Goal: Task Accomplishment & Management: Use online tool/utility

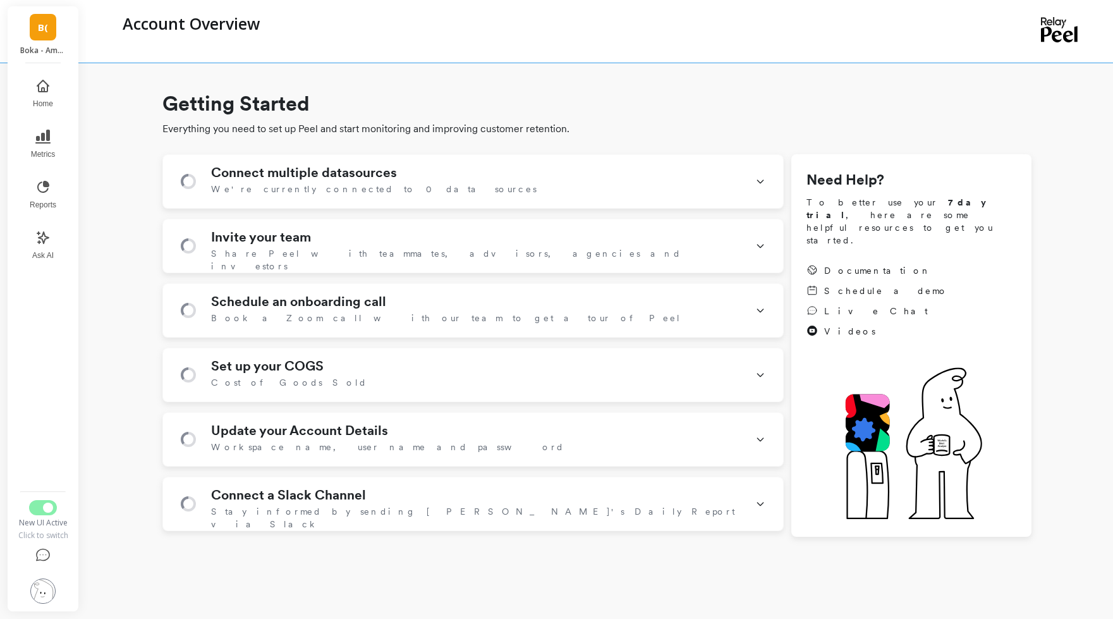
click at [44, 43] on div "B( Boka - Amazon (Essor)" at bounding box center [43, 34] width 71 height 57
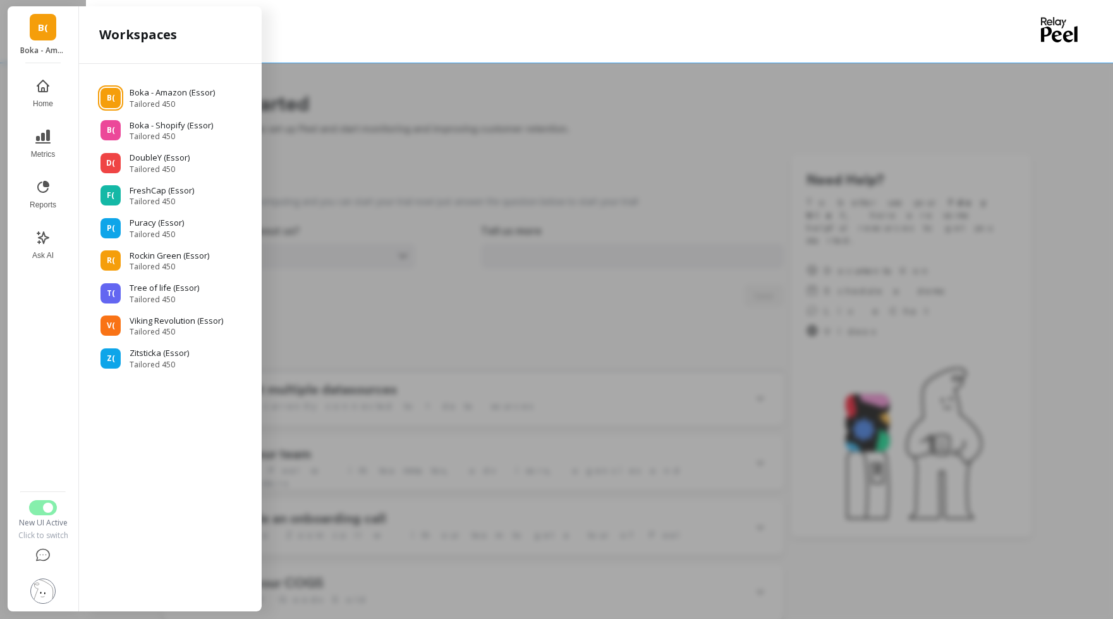
drag, startPoint x: 282, startPoint y: 54, endPoint x: 276, endPoint y: 54, distance: 6.4
click at [282, 54] on div "Account Overview" at bounding box center [546, 31] width 861 height 63
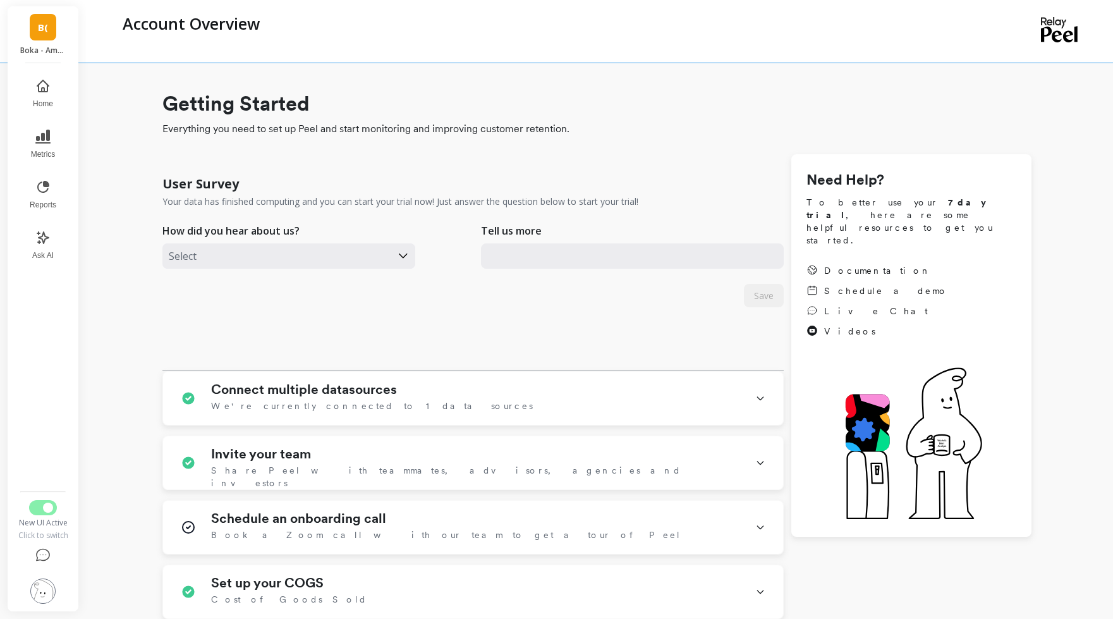
click at [52, 46] on p "Boka - Amazon (Essor)" at bounding box center [43, 51] width 46 height 10
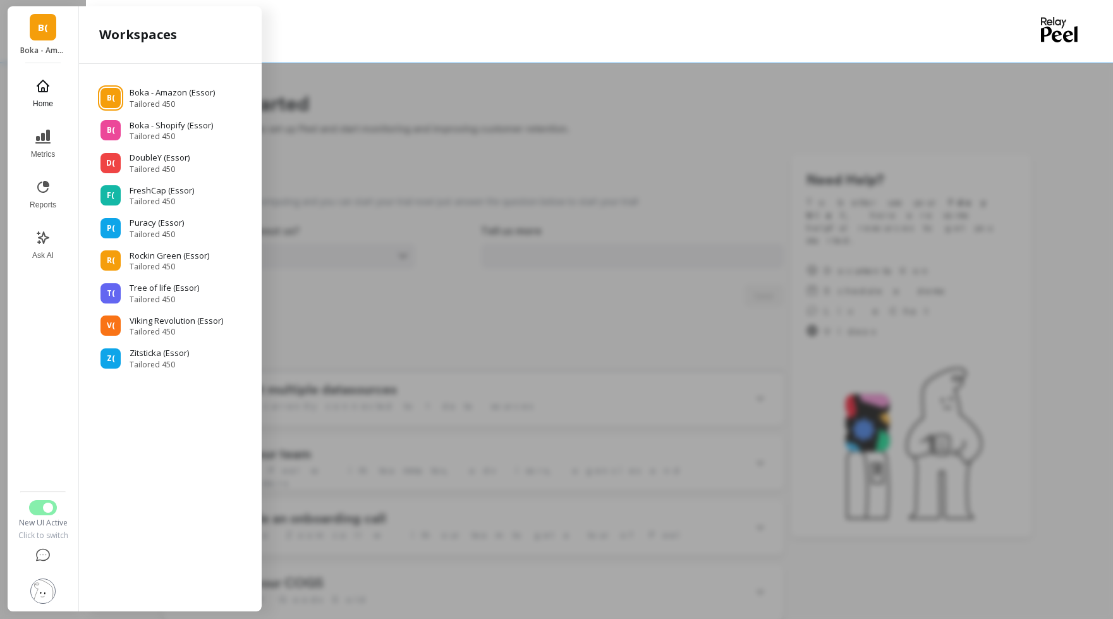
click at [54, 83] on button "Home" at bounding box center [43, 94] width 42 height 46
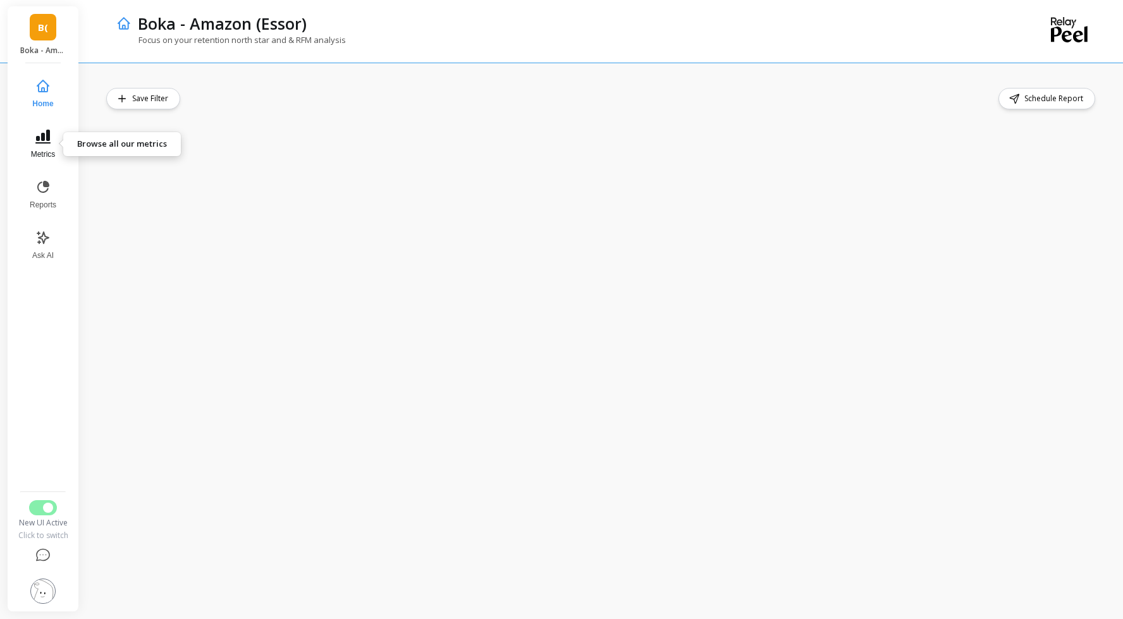
click at [47, 132] on icon at bounding box center [42, 137] width 15 height 14
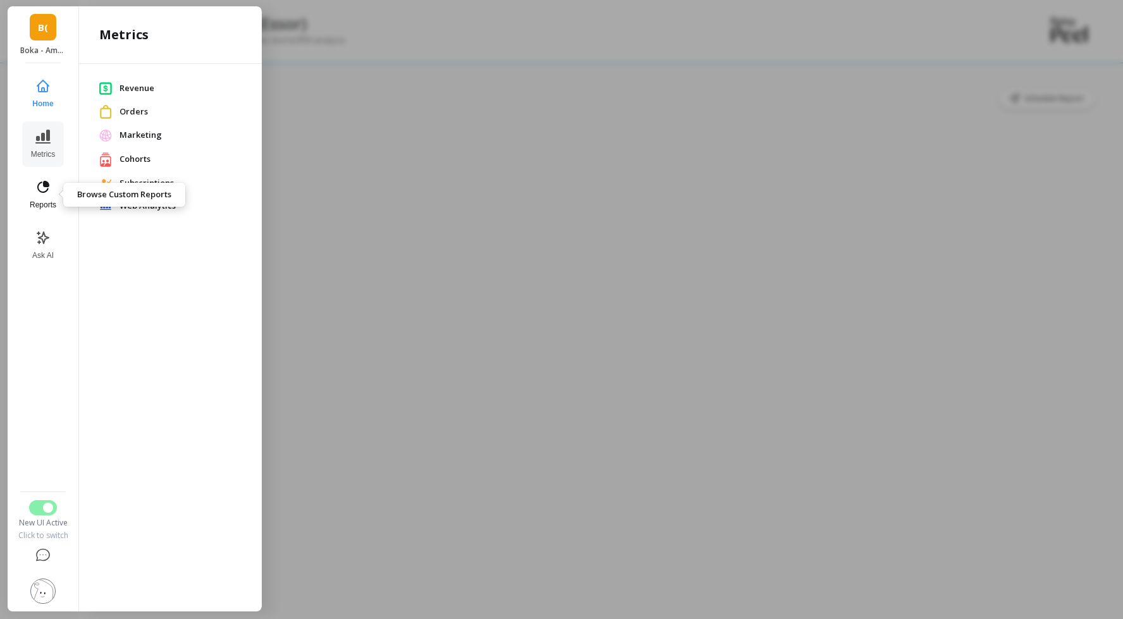
click at [50, 192] on icon at bounding box center [42, 187] width 15 height 15
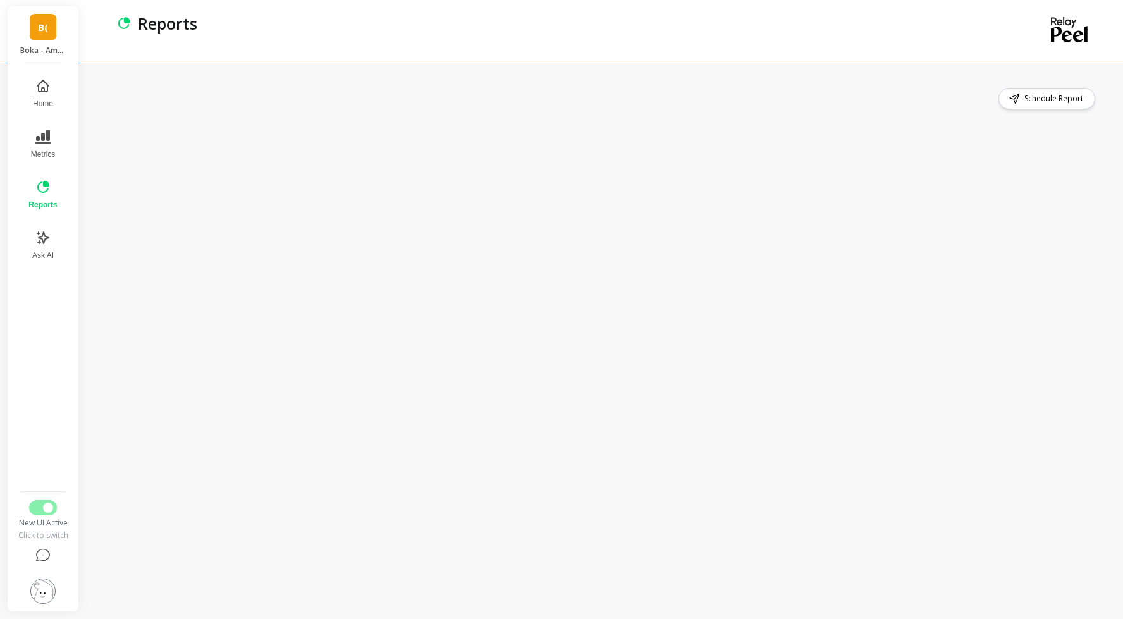
click at [407, 101] on div "Schedule Report" at bounding box center [601, 98] width 991 height 21
click at [327, 102] on div "Schedule Report" at bounding box center [601, 98] width 991 height 21
click at [39, 196] on button "Reports" at bounding box center [43, 195] width 44 height 46
click at [34, 23] on link "B(" at bounding box center [43, 27] width 27 height 27
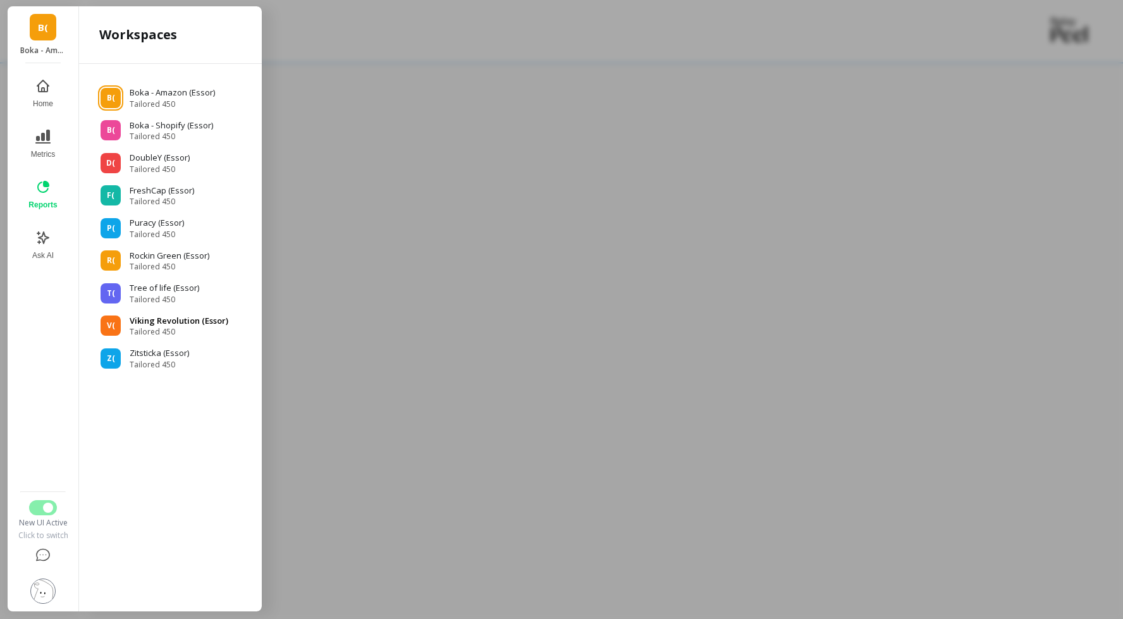
click at [191, 330] on span "Tailored 450" at bounding box center [179, 332] width 99 height 10
click at [162, 320] on p "Viking Revolution (Essor)" at bounding box center [179, 321] width 99 height 13
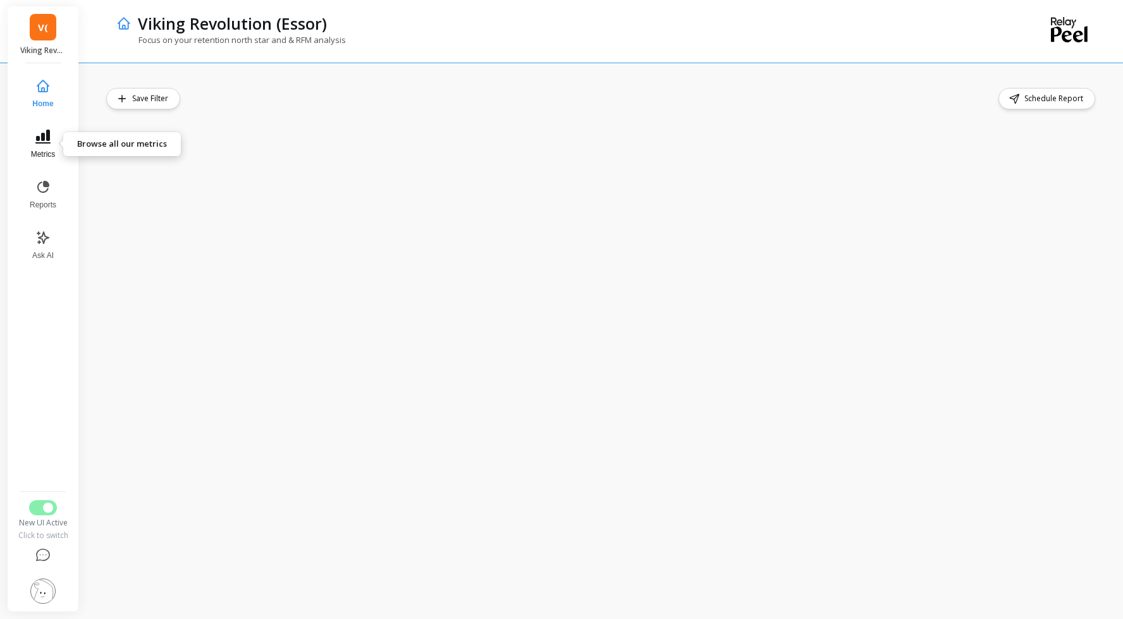
click at [42, 153] on span "Metrics" at bounding box center [43, 154] width 25 height 10
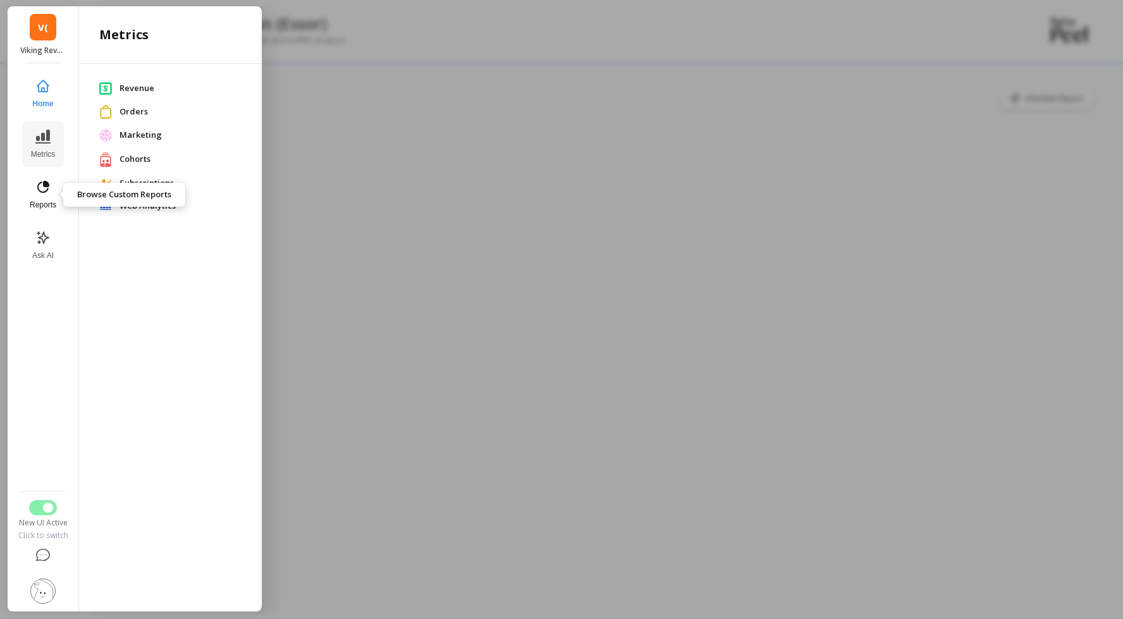
click at [41, 199] on button "Reports" at bounding box center [43, 195] width 42 height 46
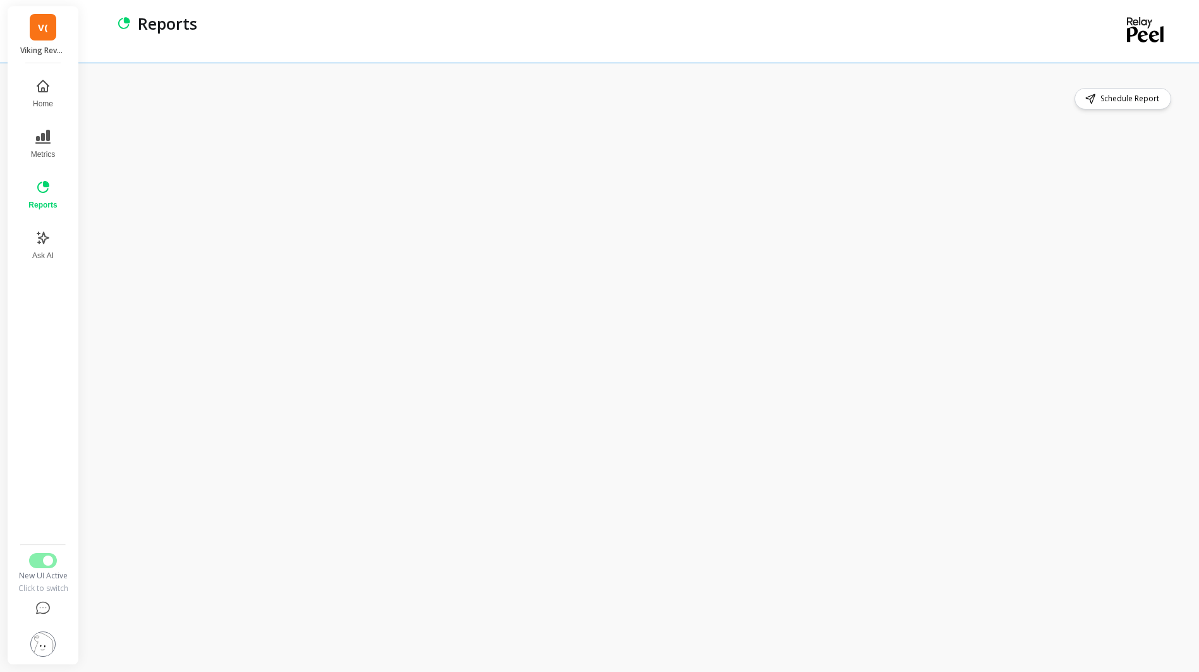
click at [569, 100] on div "Schedule Report" at bounding box center [640, 98] width 1068 height 21
click at [42, 142] on icon at bounding box center [42, 136] width 15 height 15
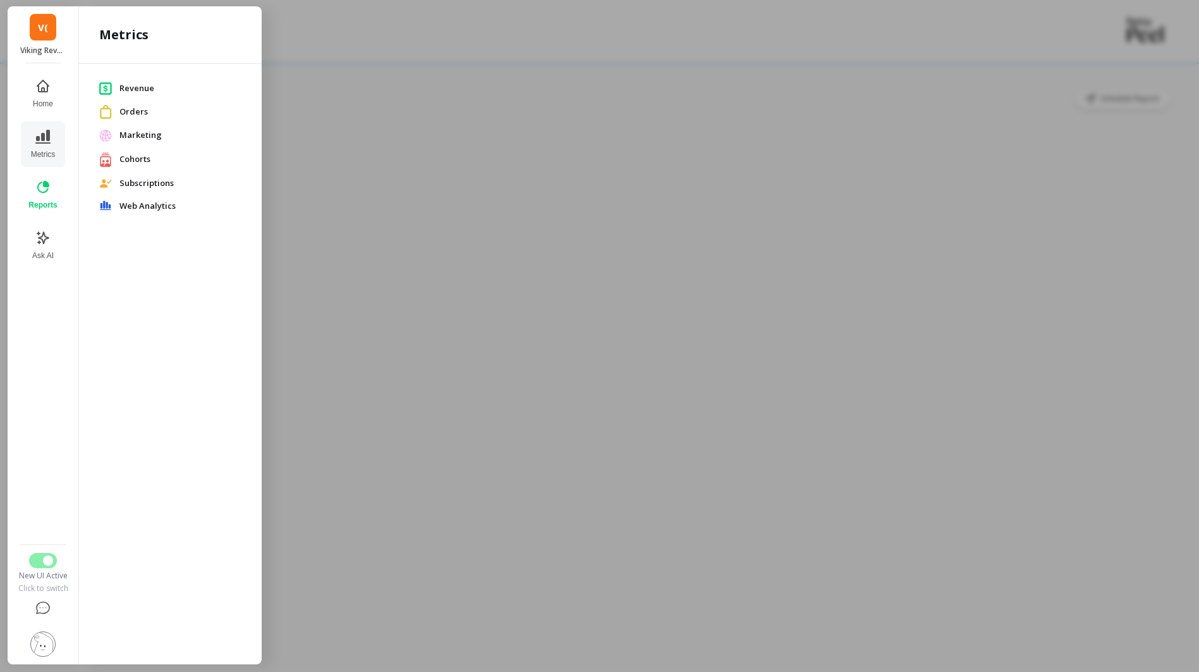
click at [544, 97] on div at bounding box center [599, 336] width 1199 height 672
